Goal: Find specific page/section: Find specific page/section

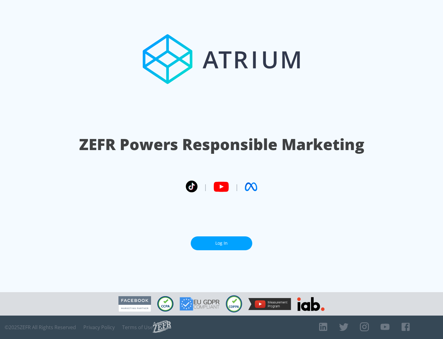
click at [222, 240] on link "Log In" at bounding box center [222, 243] width 62 height 14
